Goal: Task Accomplishment & Management: Manage account settings

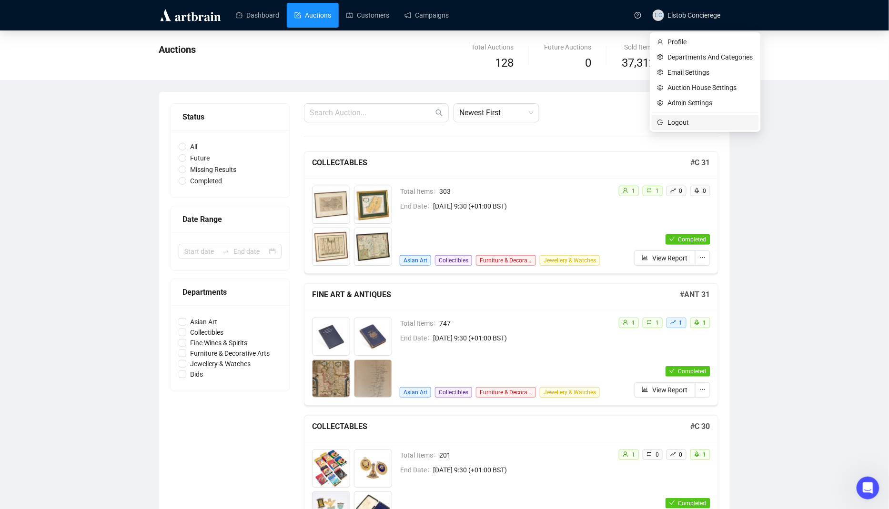
click at [682, 120] on span "Logout" at bounding box center [710, 122] width 85 height 10
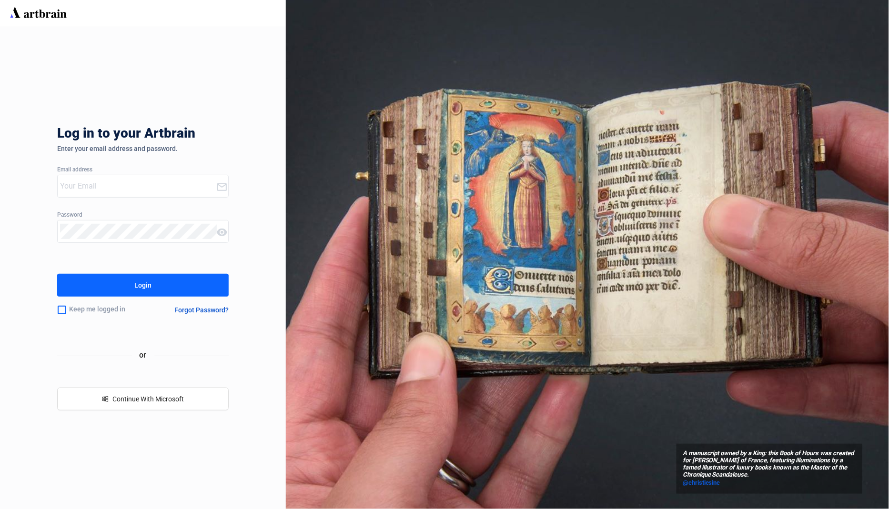
click at [64, 190] on input "email" at bounding box center [138, 186] width 156 height 15
type input "[EMAIL_ADDRESS][PERSON_NAME][DOMAIN_NAME]"
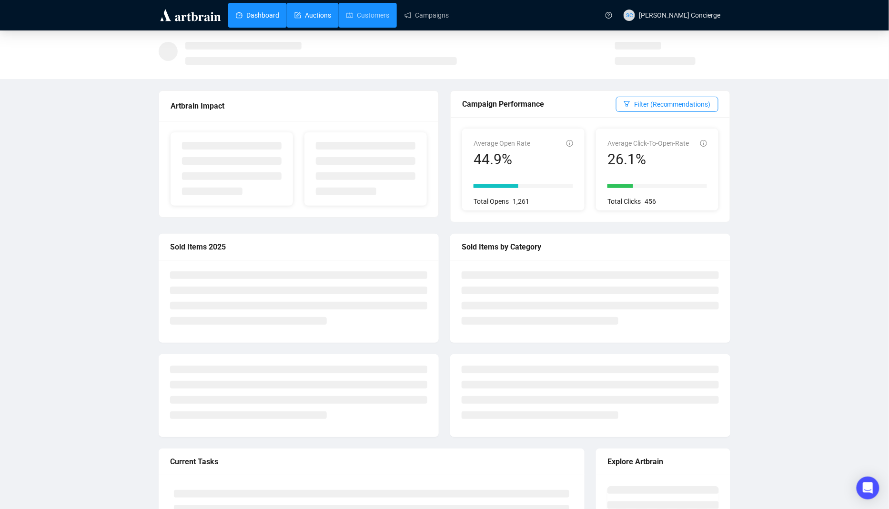
click at [325, 18] on link "Auctions" at bounding box center [312, 15] width 37 height 25
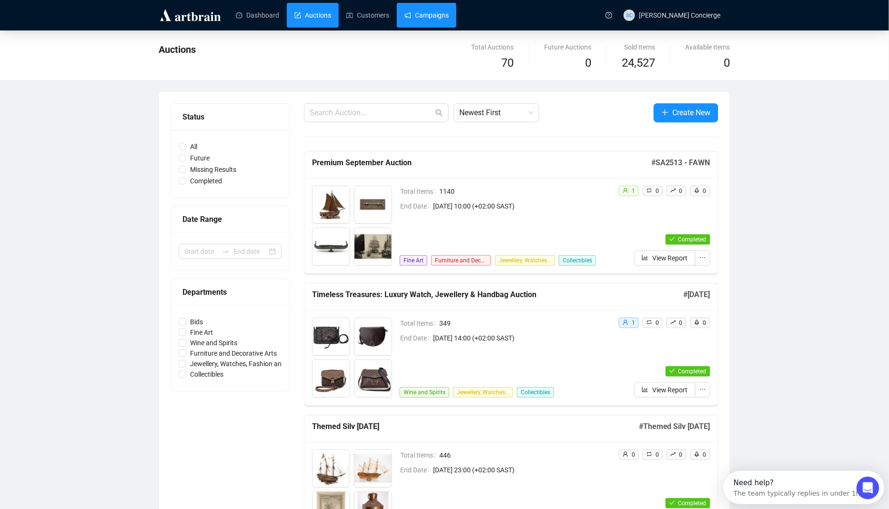
click at [412, 22] on link "Campaigns" at bounding box center [426, 15] width 44 height 25
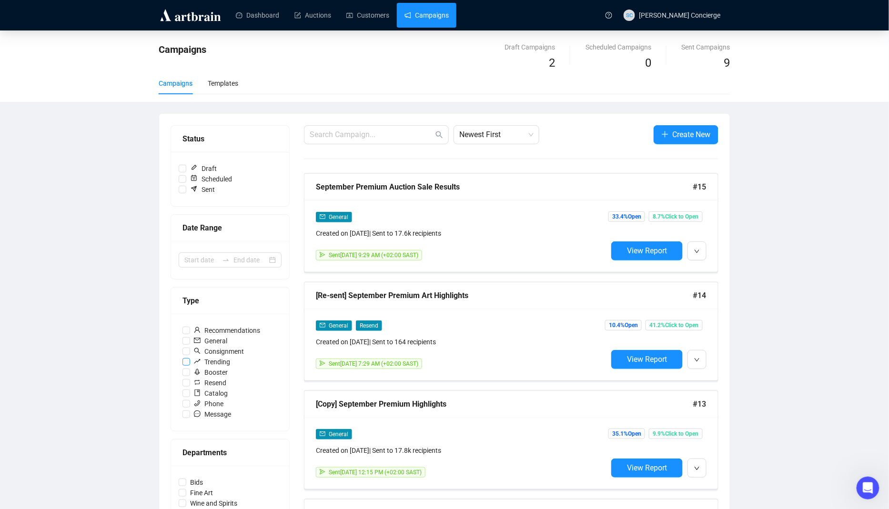
click at [190, 359] on span "Trending" at bounding box center [212, 362] width 44 height 10
click at [190, 359] on input "Trending" at bounding box center [186, 362] width 8 height 8
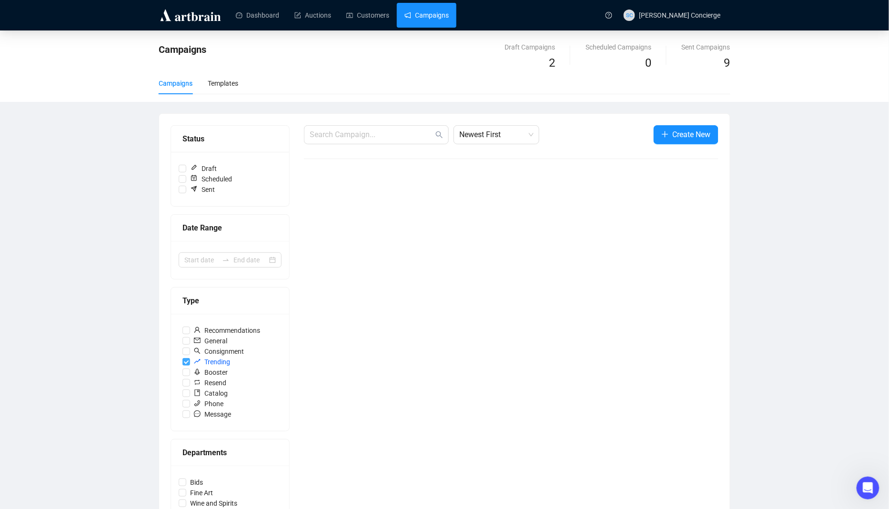
click at [190, 359] on span "Trending" at bounding box center [212, 362] width 44 height 10
click at [190, 359] on input "Trending" at bounding box center [186, 362] width 8 height 8
checkbox input "false"
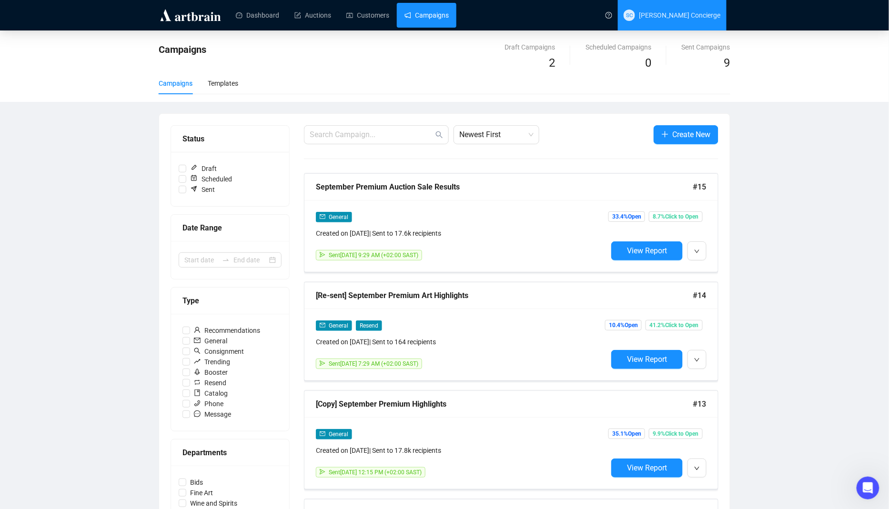
click at [663, 26] on span "SC [PERSON_NAME] Concierge" at bounding box center [671, 15] width 97 height 30
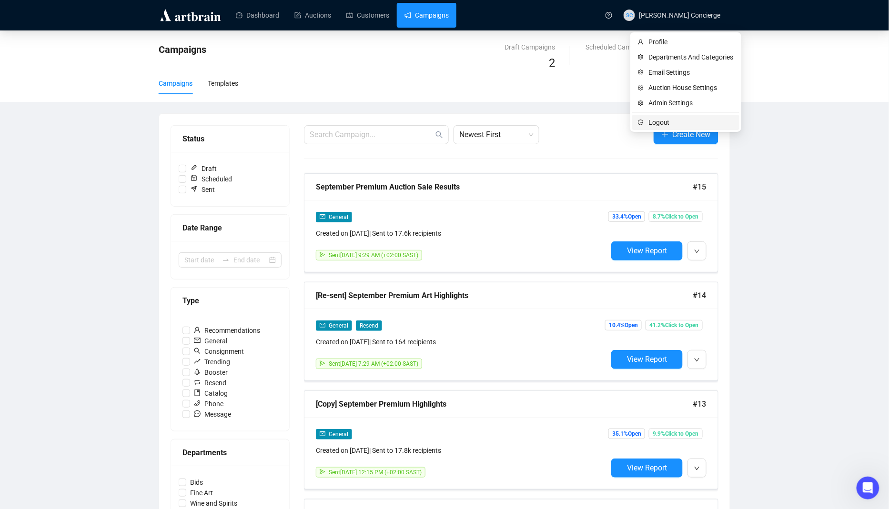
click at [653, 124] on span "Logout" at bounding box center [690, 122] width 85 height 10
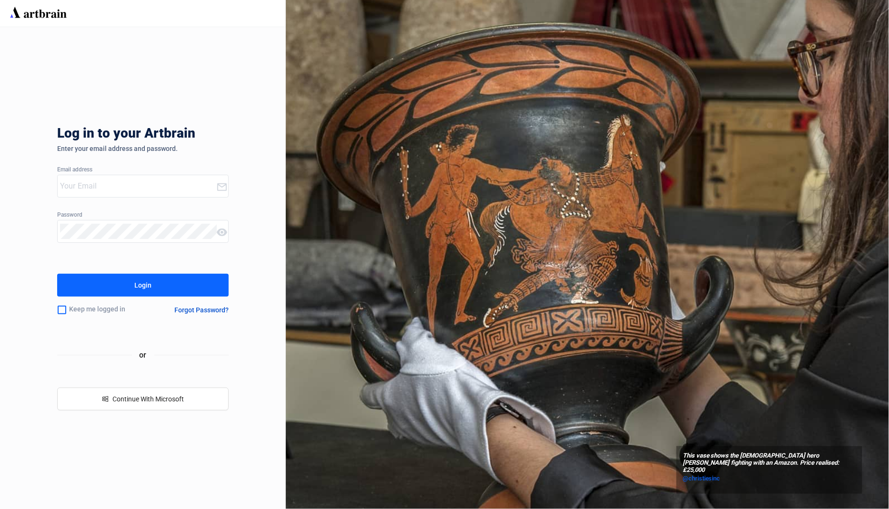
click at [186, 169] on div "Email address" at bounding box center [142, 170] width 171 height 7
click at [167, 188] on input "email" at bounding box center [138, 186] width 156 height 15
type input "[EMAIL_ADDRESS][DOMAIN_NAME]"
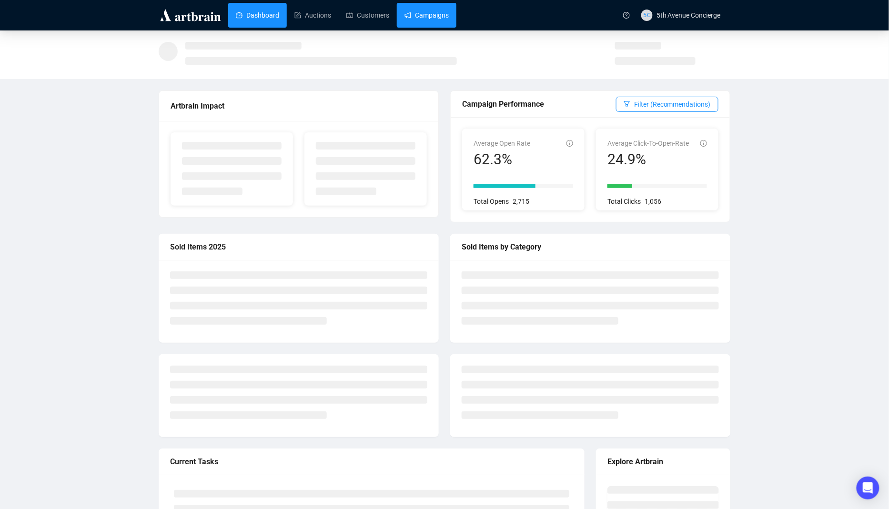
click at [449, 21] on link "Campaigns" at bounding box center [426, 15] width 44 height 25
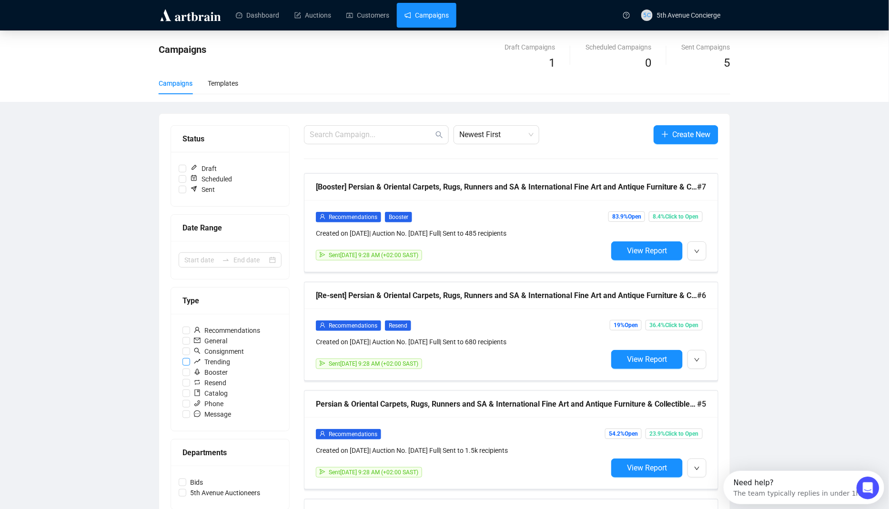
click at [187, 361] on input "Trending" at bounding box center [186, 362] width 8 height 8
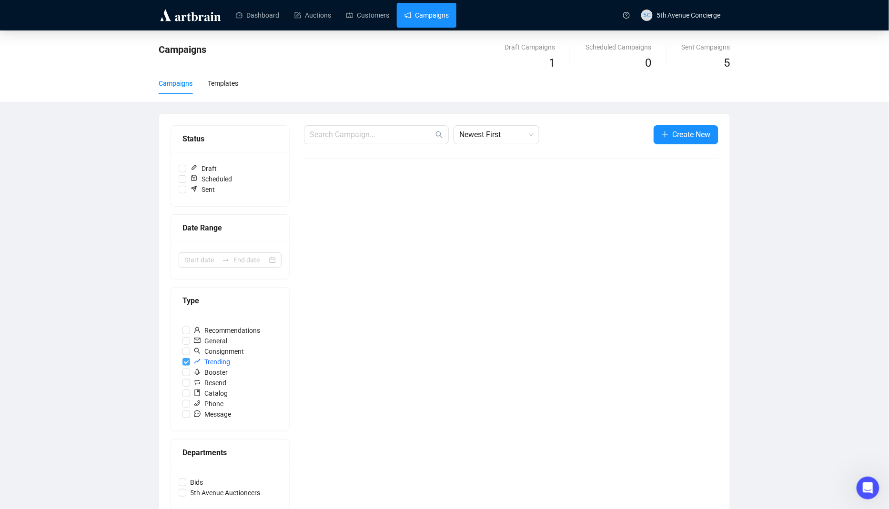
click at [187, 361] on input "Trending" at bounding box center [186, 362] width 8 height 8
checkbox input "false"
